Goal: Information Seeking & Learning: Learn about a topic

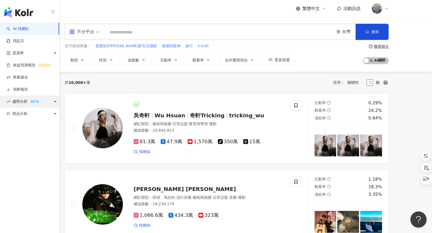
click at [52, 103] on div "趨勢分析 BETA" at bounding box center [29, 102] width 59 height 12
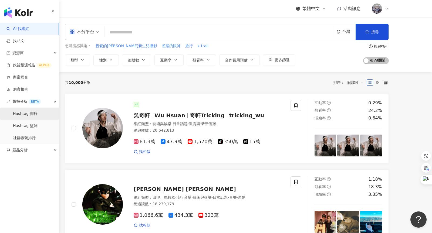
click at [29, 112] on link "Hashtag 排行" at bounding box center [25, 113] width 25 height 5
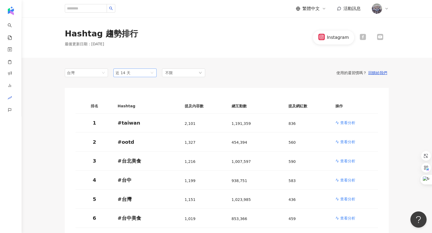
click at [145, 75] on span "近 14 天" at bounding box center [135, 73] width 39 height 8
click at [140, 92] on div "近一個月" at bounding box center [135, 93] width 35 height 6
click at [186, 76] on div "不限" at bounding box center [183, 73] width 43 height 9
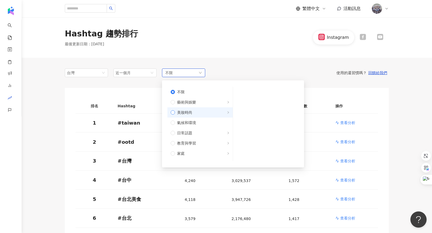
click at [184, 114] on span "美妝時尚" at bounding box center [184, 113] width 15 height 6
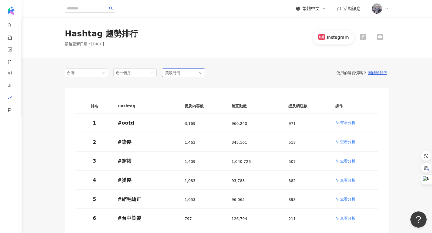
click at [199, 69] on div "美妝時尚" at bounding box center [183, 73] width 43 height 9
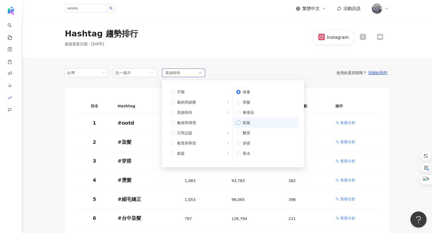
click at [241, 123] on span "彩妝" at bounding box center [268, 123] width 55 height 6
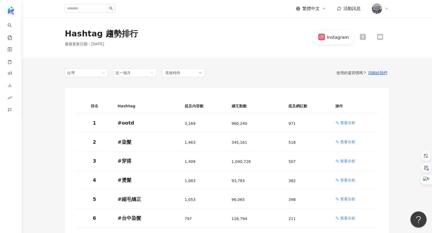
click at [254, 69] on div "台灣 近一個月 14d 1m 3m 近 14 天 近一個月 近三個月 近六個月 美妝時尚 不限 藝術與娛樂 美妝時尚 氣候和環境 日常話題 教育與學習 家庭 …" at bounding box center [227, 73] width 324 height 9
click at [345, 120] on p "查看分析" at bounding box center [347, 122] width 15 height 5
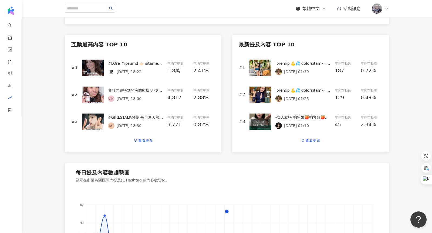
scroll to position [242, 0]
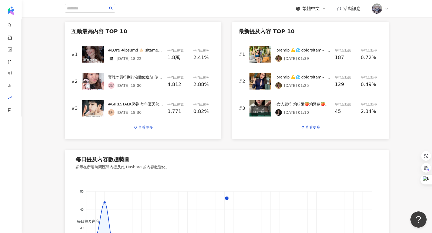
click at [143, 126] on div "查看更多" at bounding box center [145, 127] width 15 height 4
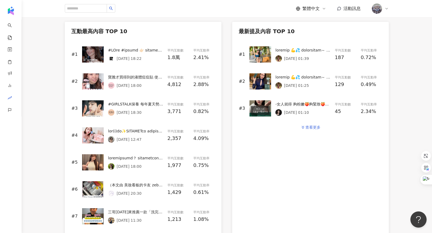
click at [310, 123] on button "查看更多" at bounding box center [310, 127] width 31 height 11
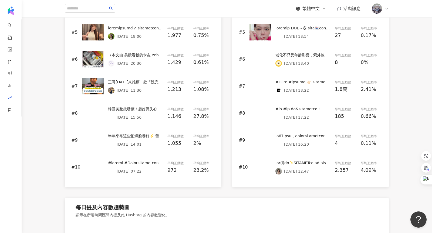
scroll to position [334, 0]
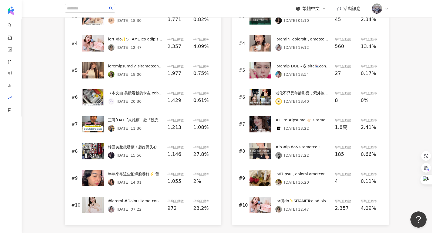
click at [95, 45] on img at bounding box center [93, 43] width 22 height 16
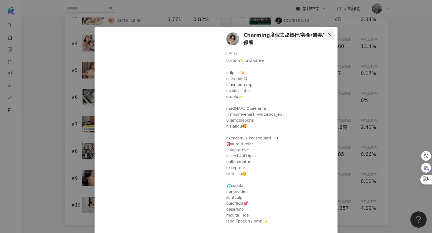
click at [330, 34] on icon "close" at bounding box center [329, 34] width 3 height 3
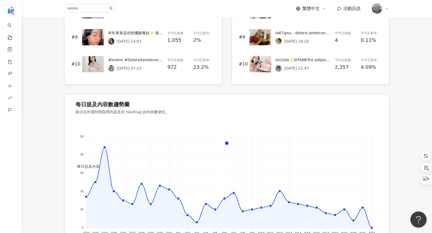
scroll to position [296, 0]
